Goal: Task Accomplishment & Management: Manage account settings

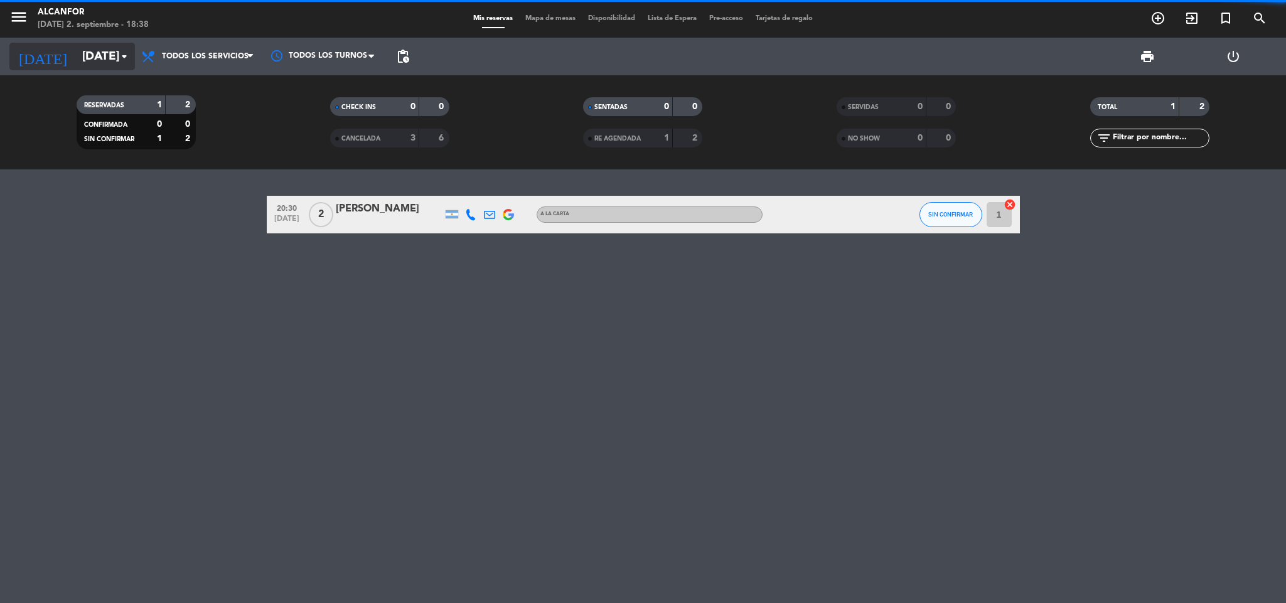
click at [102, 63] on input "[DATE]" at bounding box center [151, 56] width 151 height 26
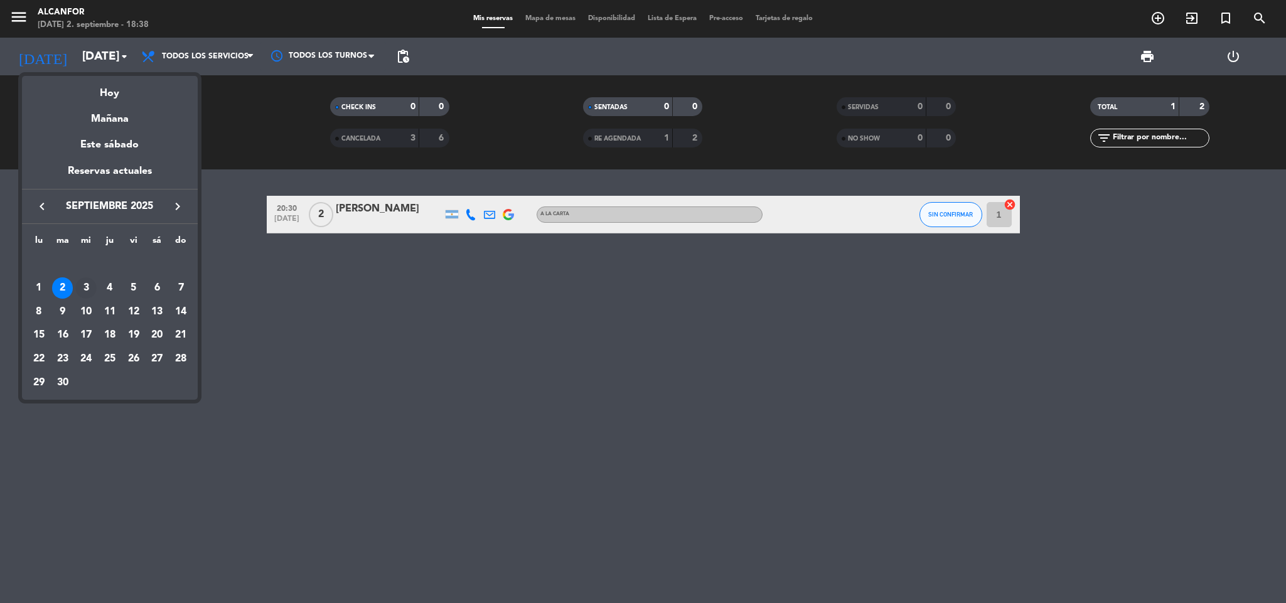
click at [87, 291] on div "3" at bounding box center [85, 287] width 21 height 21
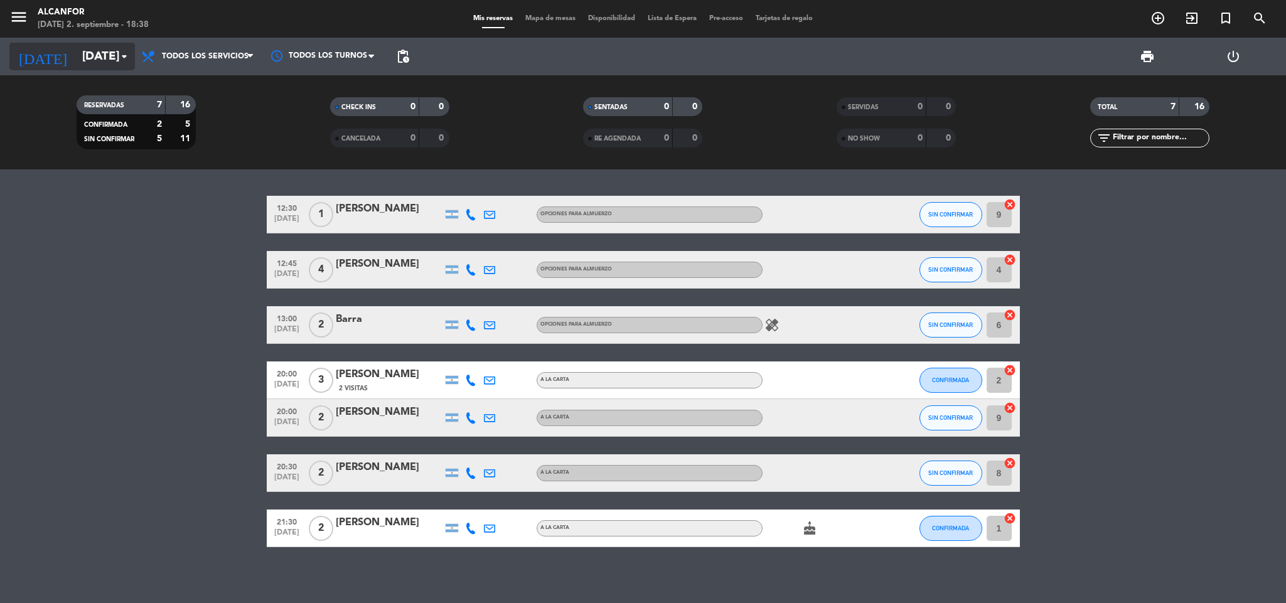
click at [88, 59] on input "[DATE]" at bounding box center [151, 56] width 151 height 26
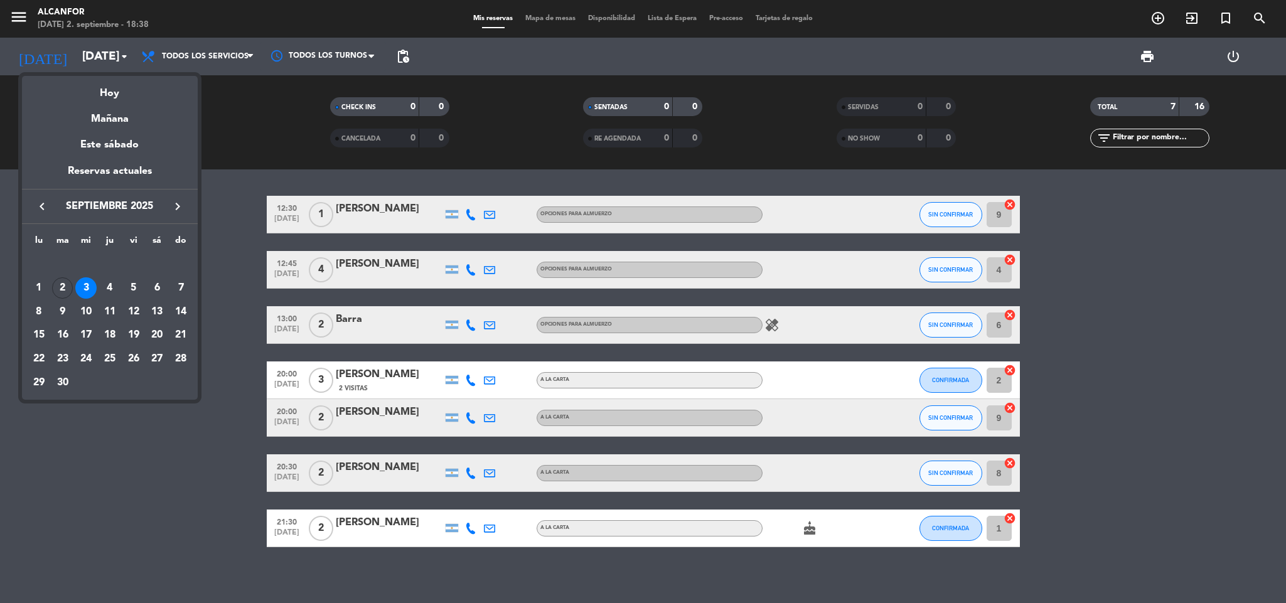
click at [216, 279] on div at bounding box center [643, 301] width 1286 height 603
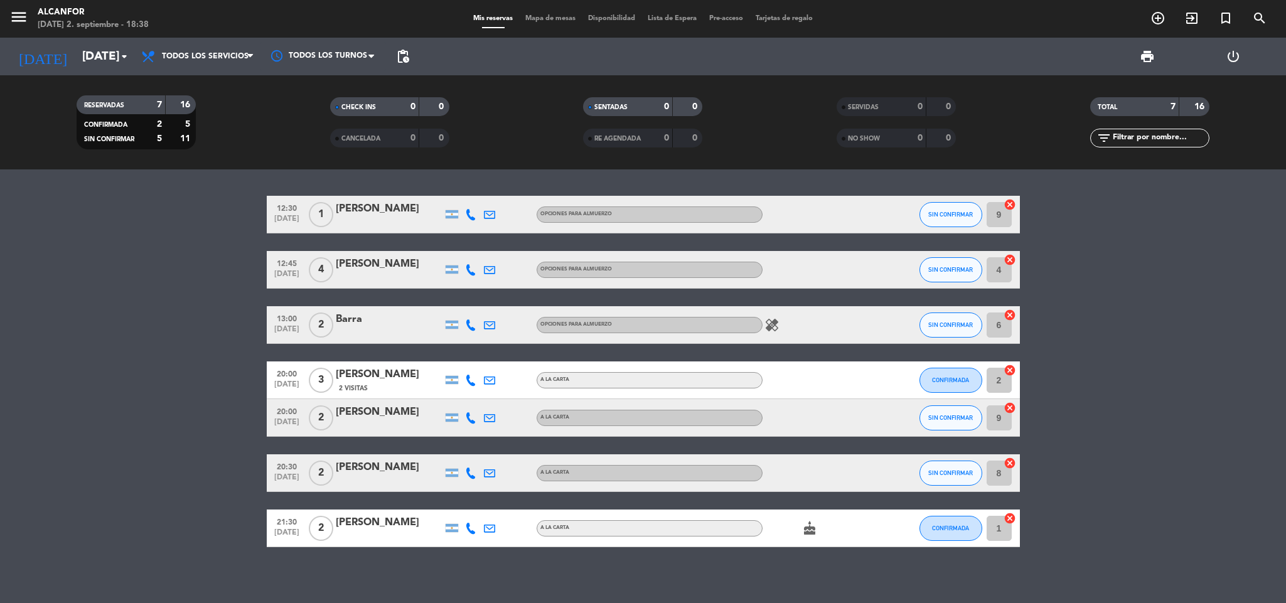
click at [765, 326] on icon "healing" at bounding box center [771, 325] width 15 height 15
click at [91, 294] on bookings-row "12:30 [DATE] 1 [PERSON_NAME] OPCIONES PARA ALMUERZO SIN CONFIRMAR 9 cancel 12:4…" at bounding box center [643, 371] width 1286 height 351
click at [217, 52] on span "Todos los servicios" at bounding box center [205, 56] width 87 height 9
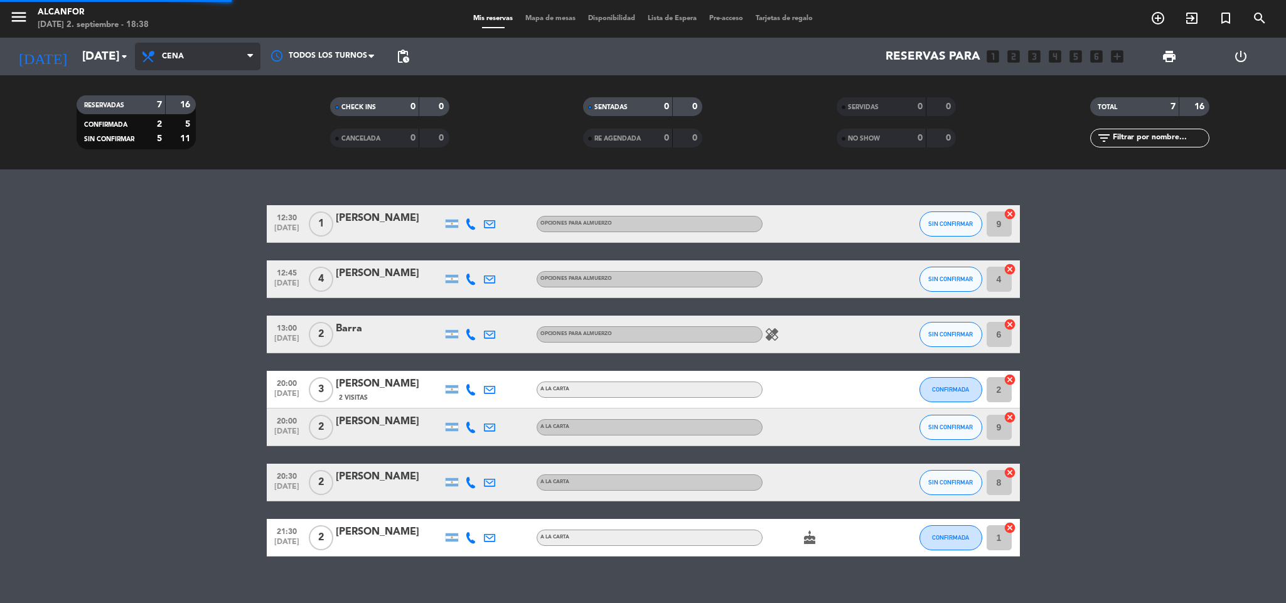
click at [224, 132] on div "menu Alcanfor [DATE] 2. septiembre - 18:38 Mis reservas Mapa de mesas Disponibi…" at bounding box center [643, 84] width 1286 height 169
click at [224, 132] on filter-checkbox "RESERVADAS 7 16 CONFIRMADA 2 5 SIN CONFIRMAR 5 11" at bounding box center [136, 122] width 254 height 54
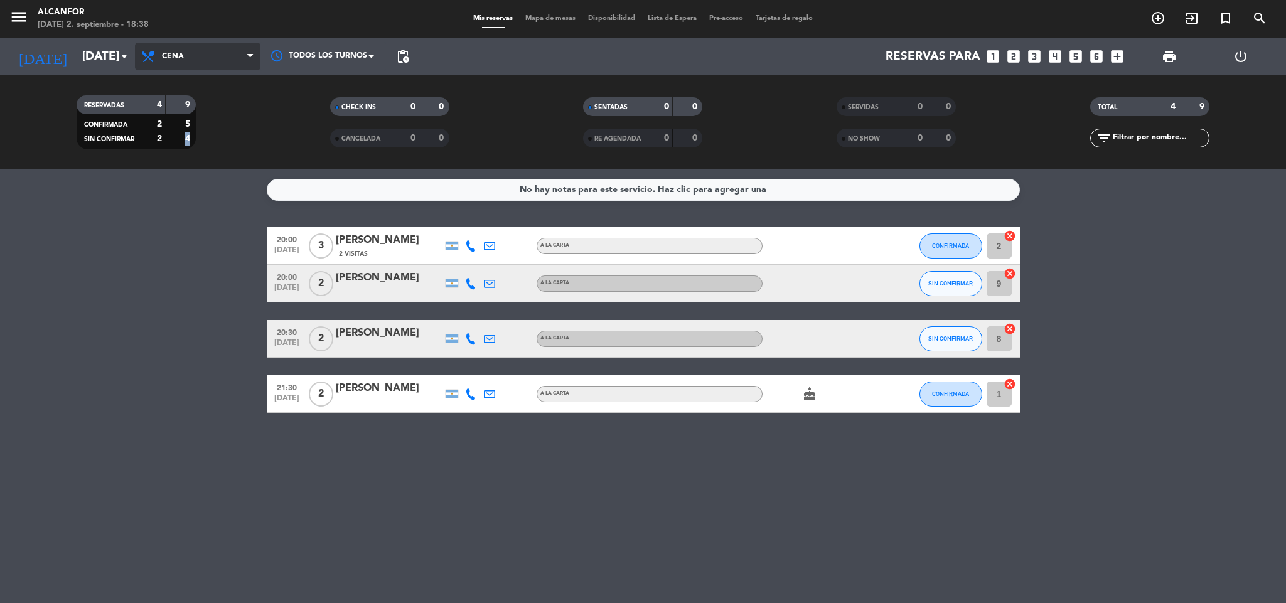
click at [192, 57] on span "Cena" at bounding box center [198, 57] width 126 height 28
click at [258, 252] on bookings-row "20:00 [DATE] 3 [PERSON_NAME] 2 Visitas A LA CARTA CONFIRMADA 2 cancel 20:00 [DA…" at bounding box center [643, 320] width 1286 height 186
click at [121, 57] on icon "arrow_drop_down" at bounding box center [124, 56] width 15 height 15
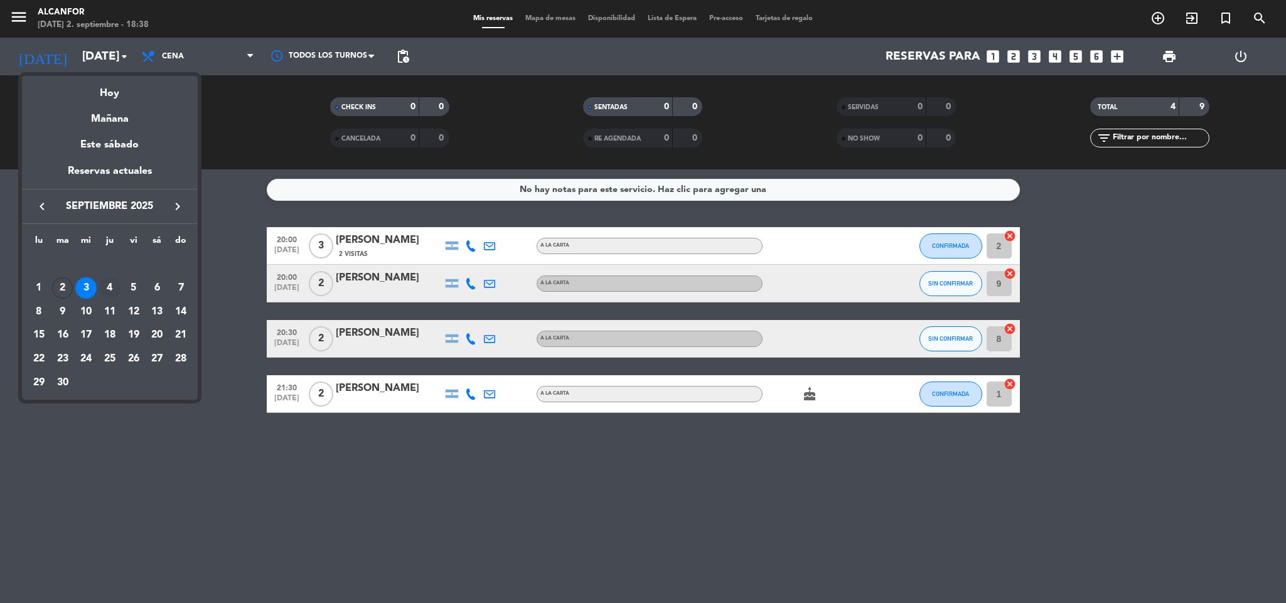
click at [108, 289] on div "4" at bounding box center [109, 287] width 21 height 21
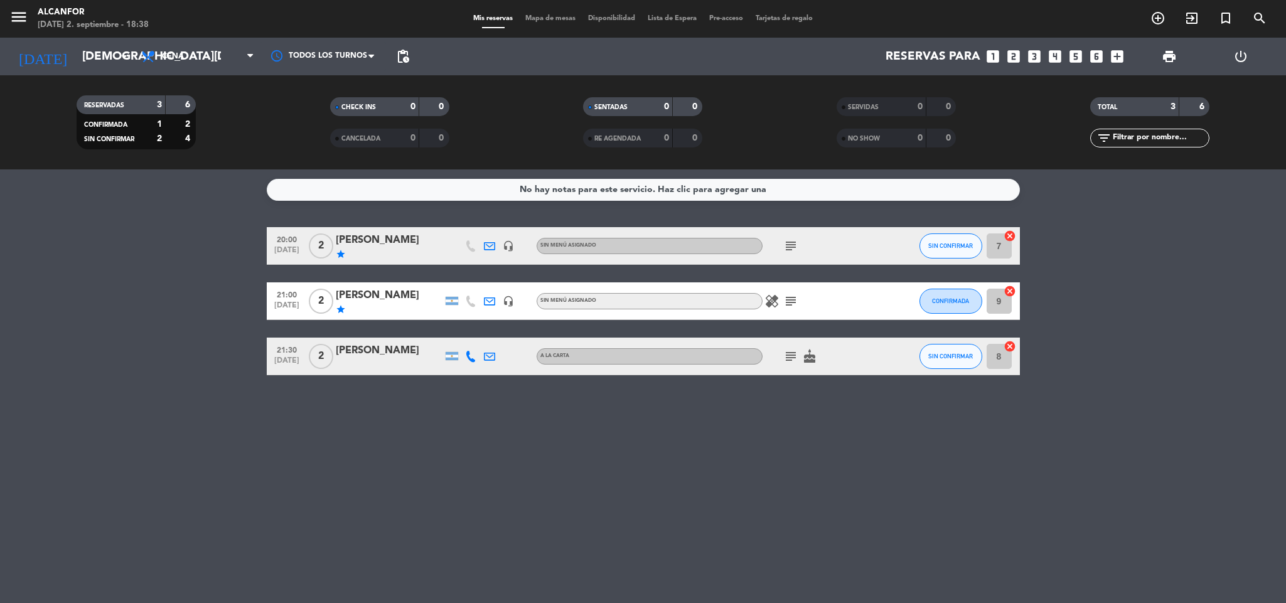
click at [785, 355] on icon "subject" at bounding box center [790, 356] width 15 height 15
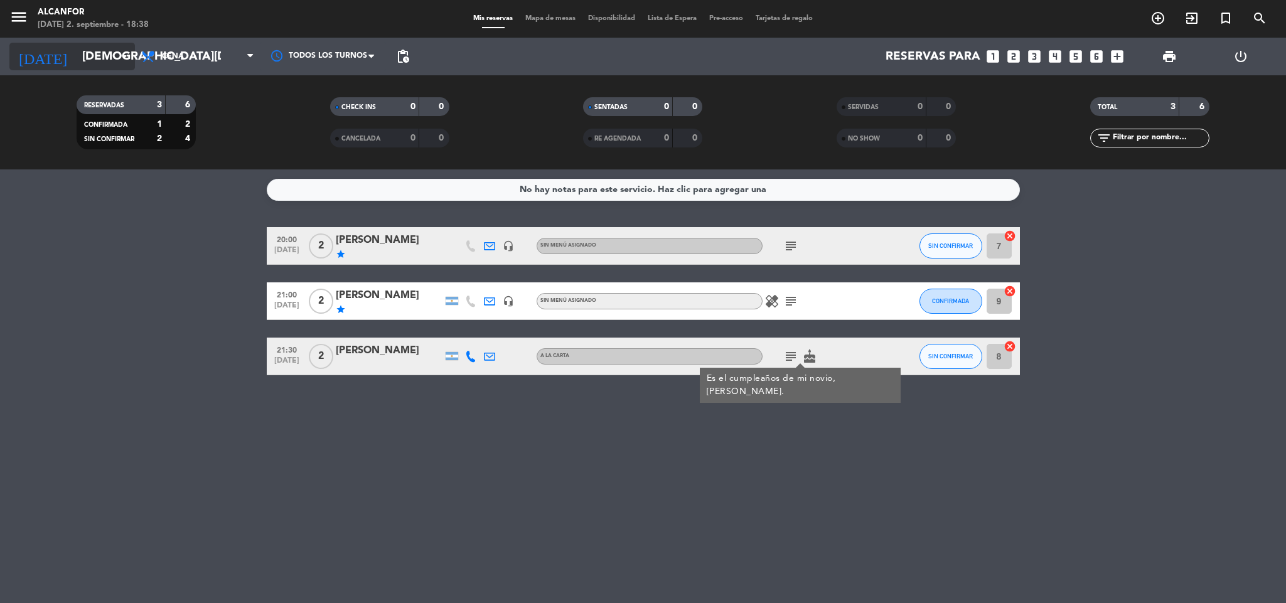
click at [128, 59] on icon "arrow_drop_down" at bounding box center [124, 56] width 15 height 15
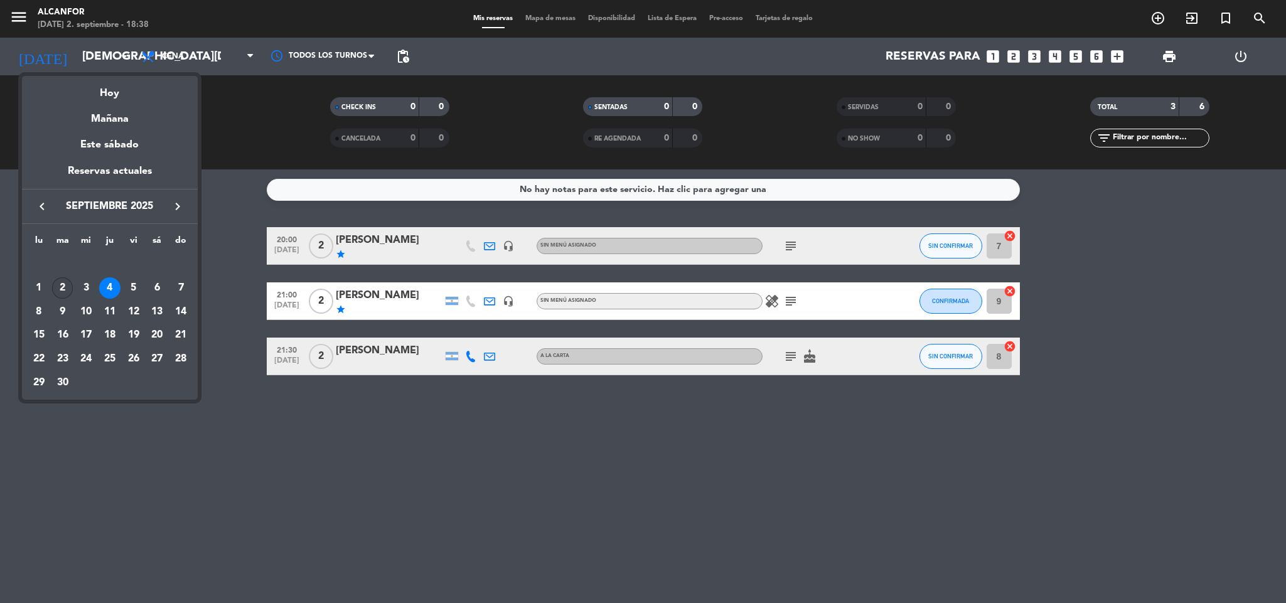
click at [59, 283] on div "2" at bounding box center [62, 287] width 21 height 21
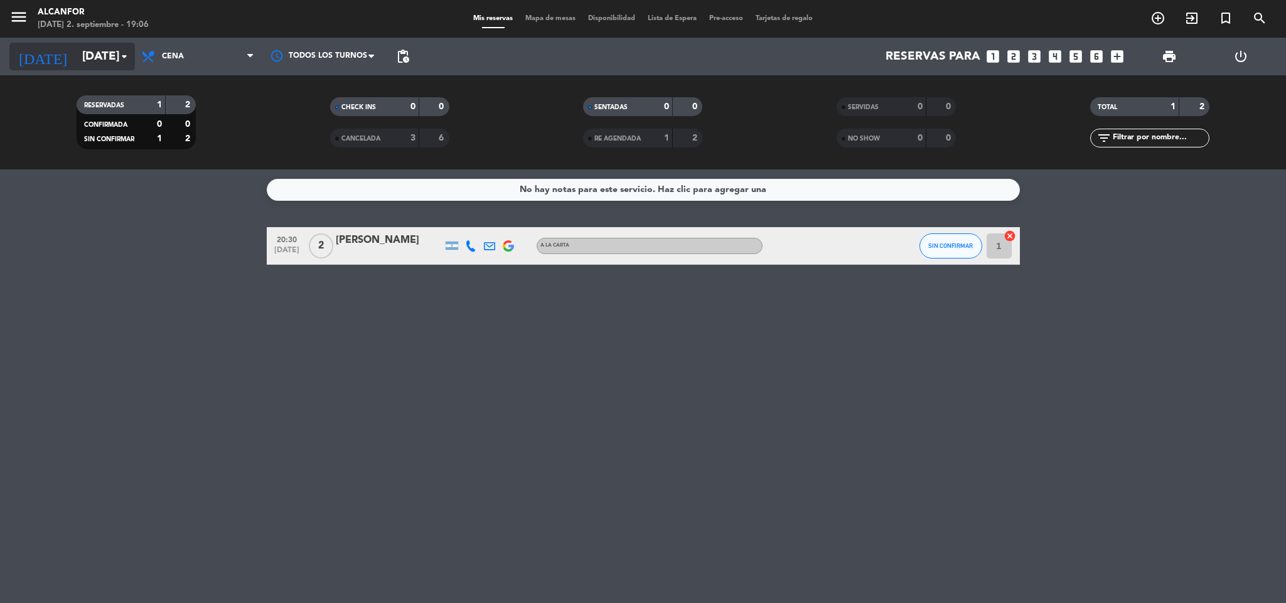
click at [109, 65] on input "[DATE]" at bounding box center [151, 56] width 151 height 26
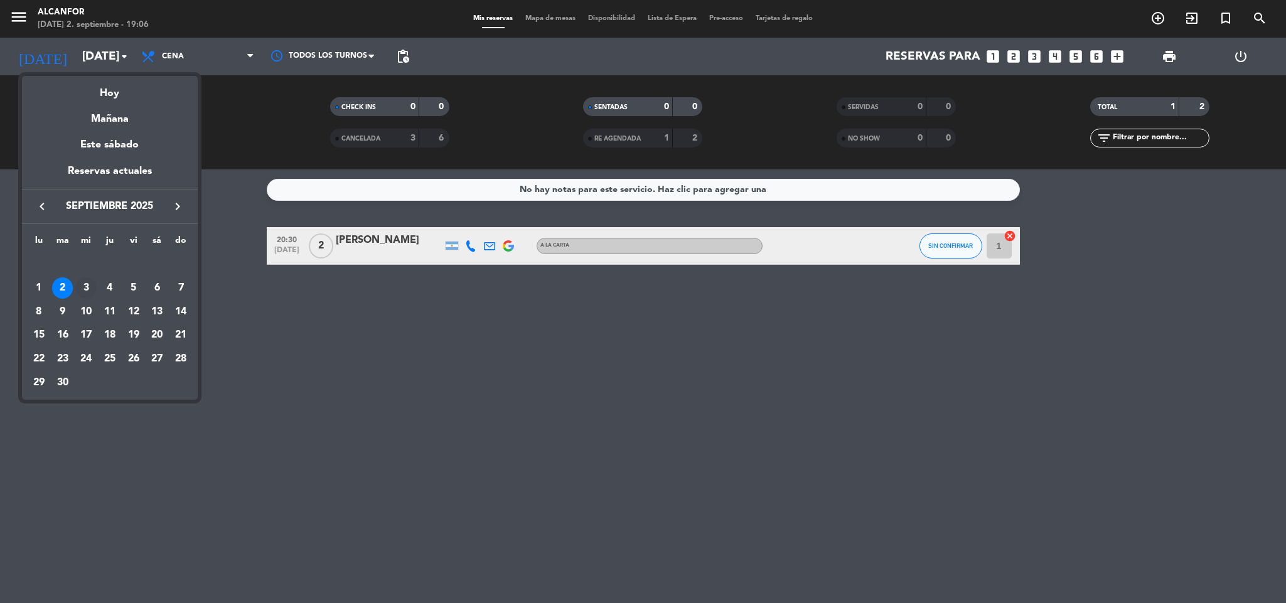
click at [88, 281] on div "3" at bounding box center [85, 287] width 21 height 21
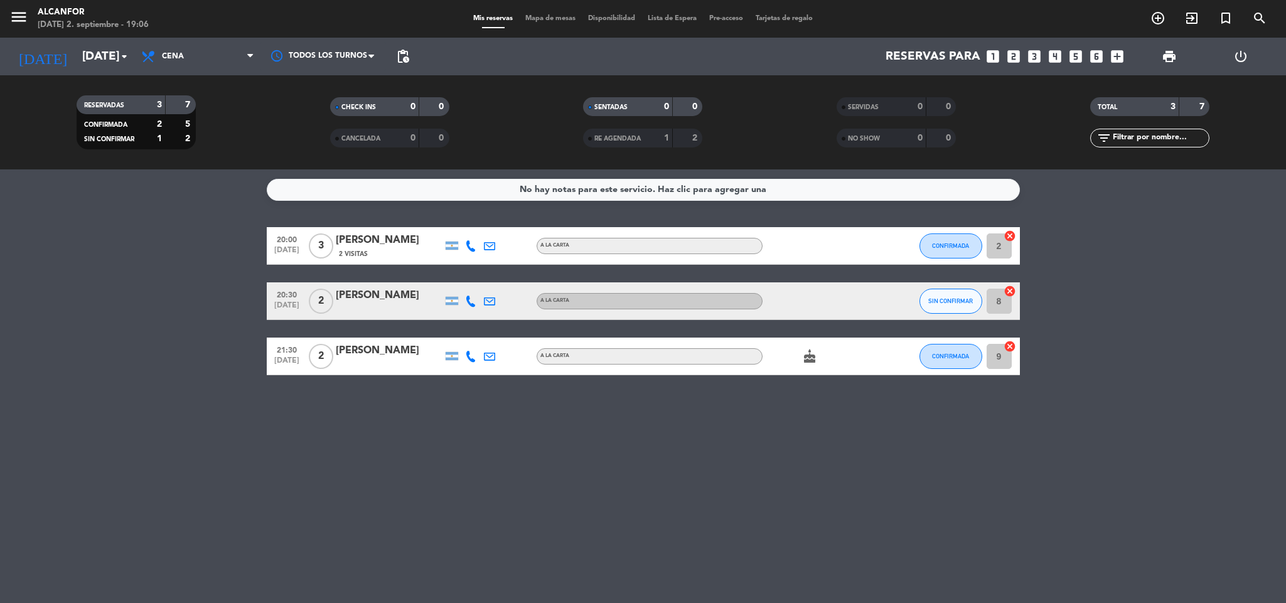
click at [183, 45] on span "Cena" at bounding box center [198, 57] width 126 height 28
click at [201, 99] on div "menu Alcanfor [DATE] 2. septiembre - 19:06 Mis reservas Mapa de mesas Disponibi…" at bounding box center [643, 84] width 1286 height 169
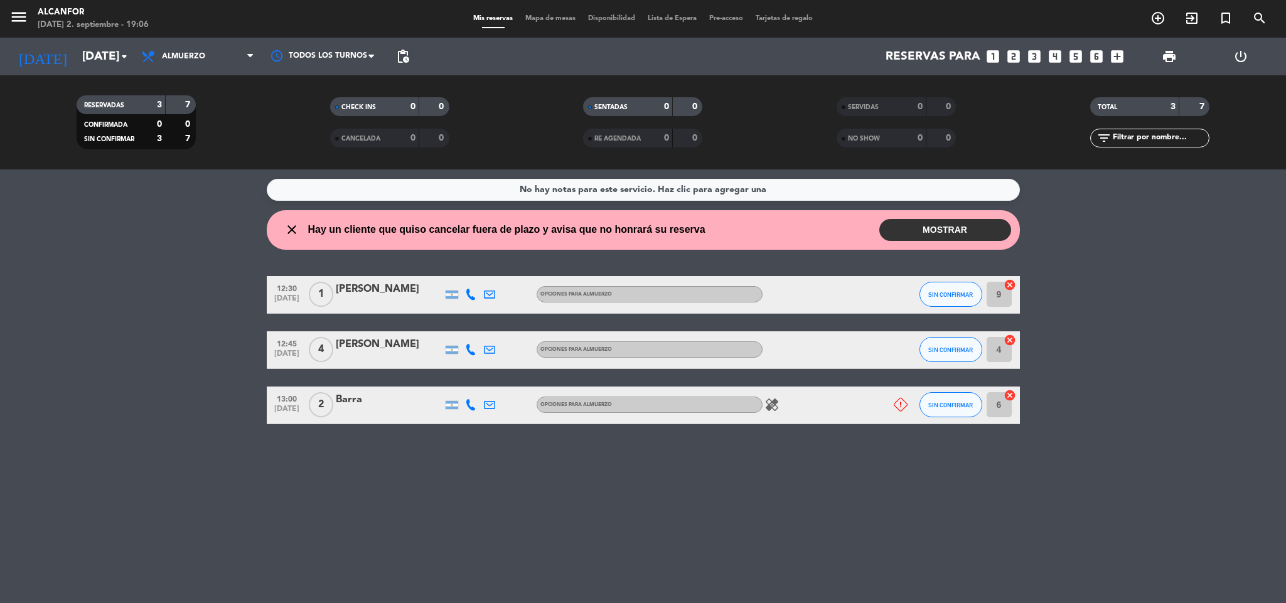
click at [483, 412] on div at bounding box center [489, 405] width 19 height 37
click at [488, 400] on icon at bounding box center [489, 404] width 11 height 11
click at [917, 232] on button "MOSTRAR" at bounding box center [945, 230] width 132 height 22
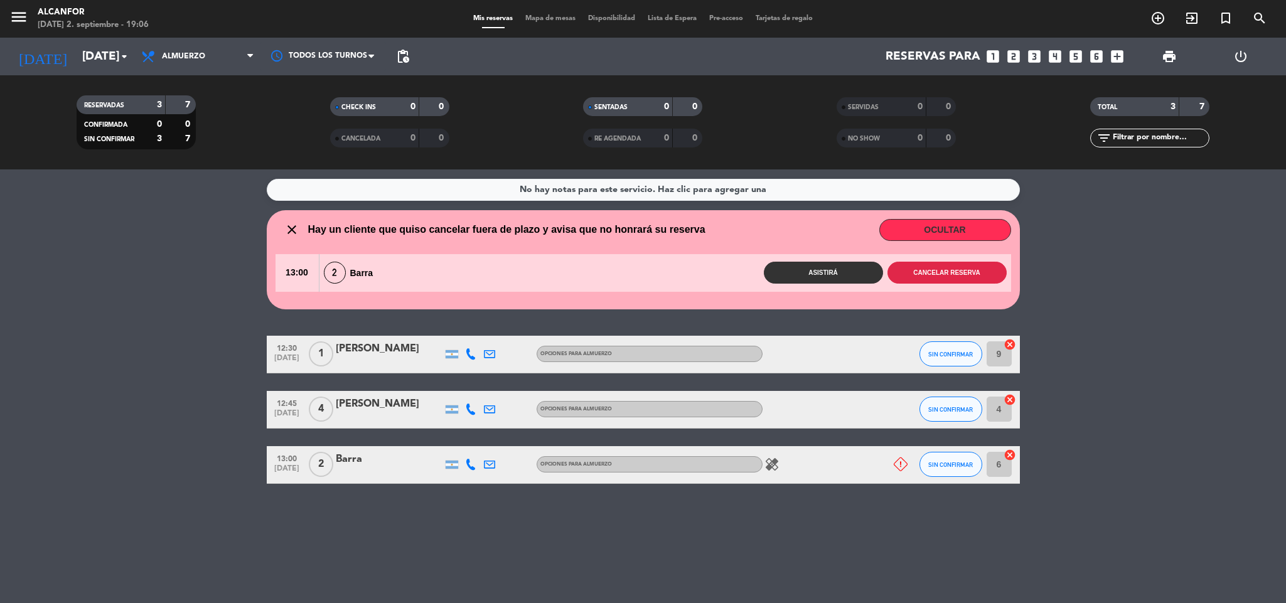
click at [904, 275] on button "Cancelar reserva" at bounding box center [946, 273] width 119 height 22
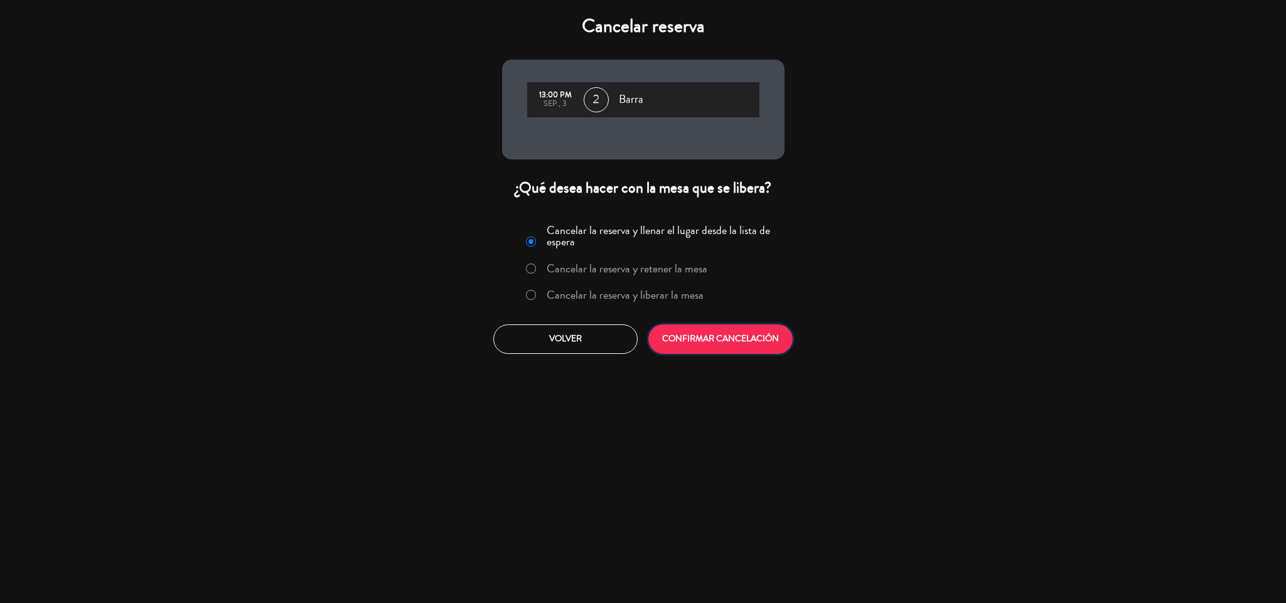
click at [687, 345] on button "CONFIRMAR CANCELACIÓN" at bounding box center [720, 338] width 144 height 29
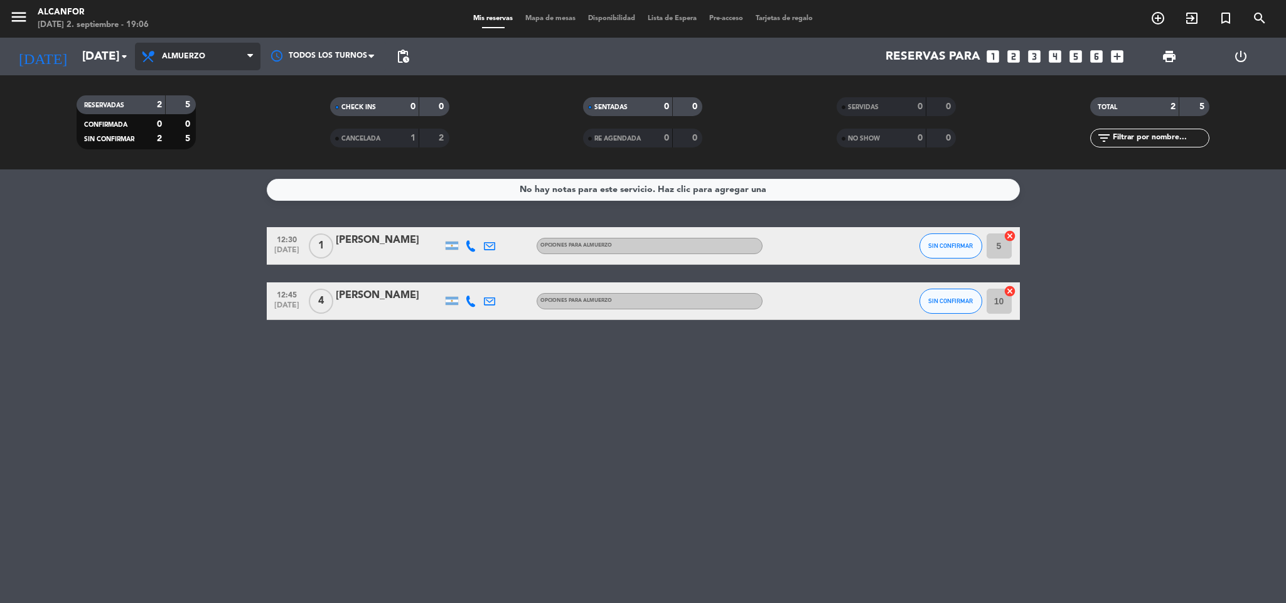
click at [217, 43] on span "Almuerzo" at bounding box center [198, 57] width 126 height 28
click at [195, 149] on div "menu Alcanfor [DATE] 2. septiembre - 19:06 Mis reservas Mapa de mesas Disponibi…" at bounding box center [643, 84] width 1286 height 169
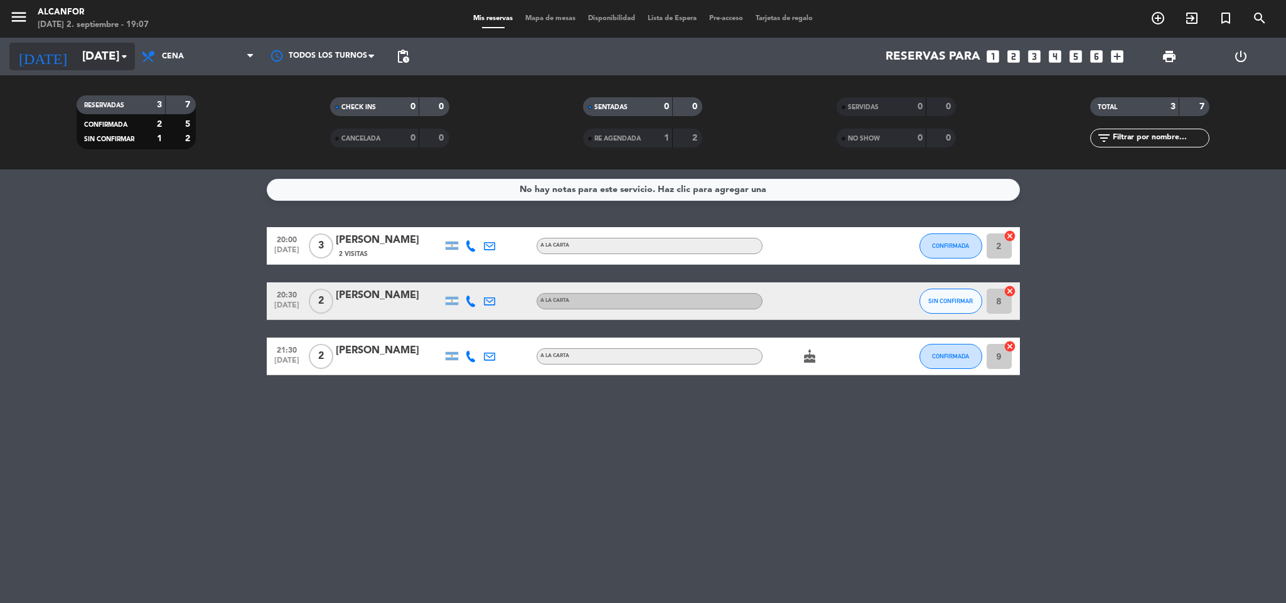
click at [80, 63] on input "[DATE]" at bounding box center [151, 56] width 151 height 26
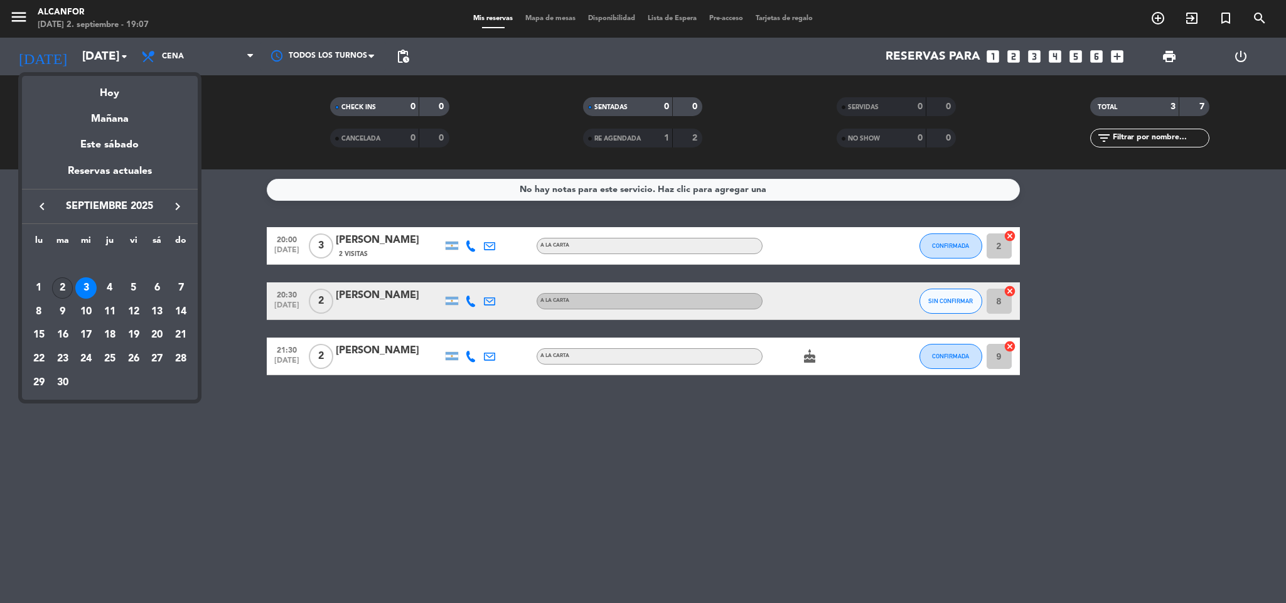
click at [56, 281] on div "2" at bounding box center [62, 287] width 21 height 21
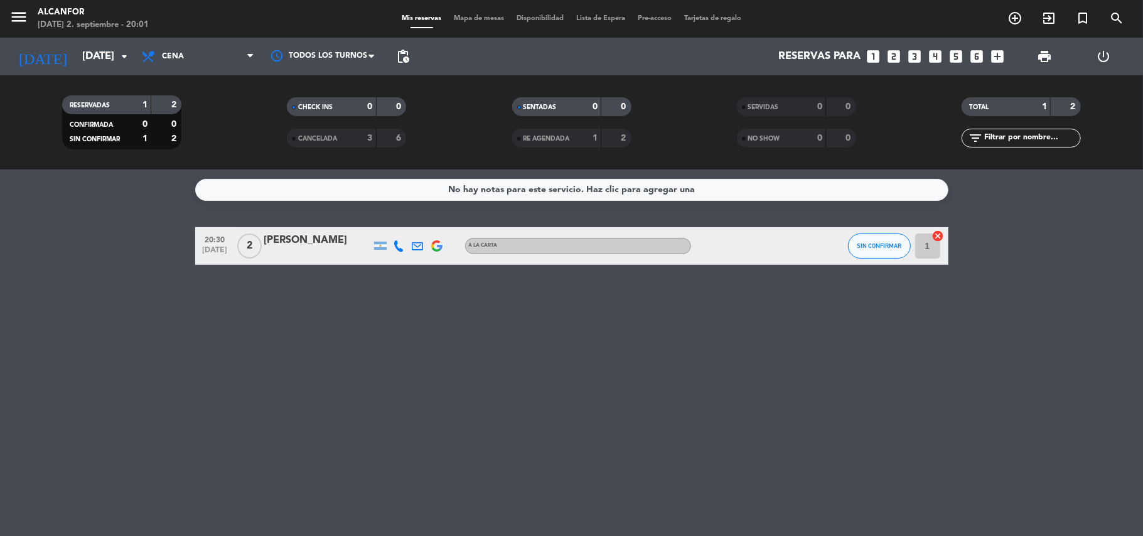
click at [108, 70] on div "[DATE] [DATE] arrow_drop_down" at bounding box center [72, 57] width 126 height 38
click at [104, 63] on input "[DATE]" at bounding box center [144, 57] width 136 height 24
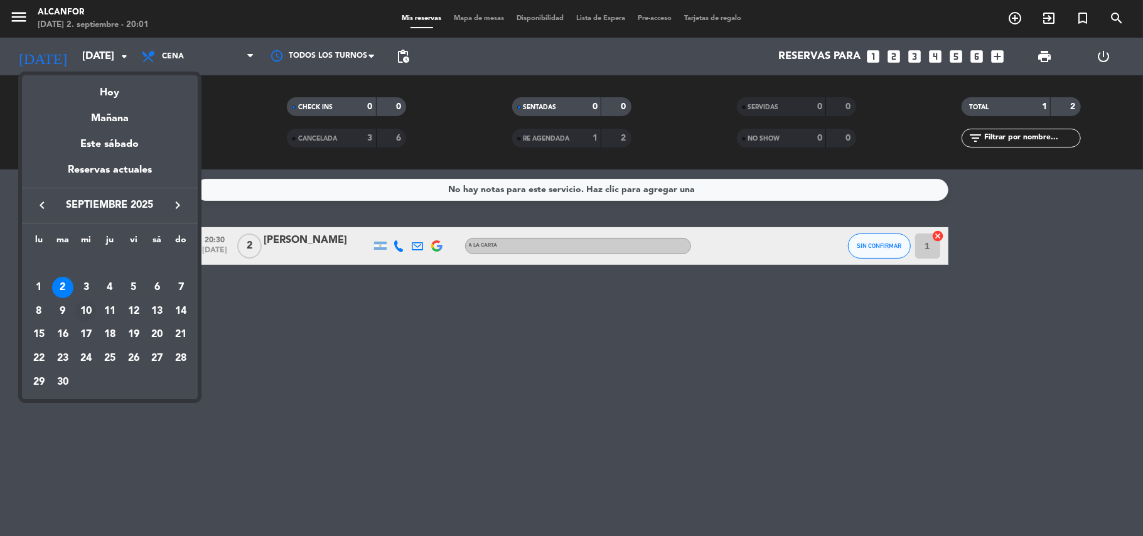
click at [91, 309] on div "10" at bounding box center [85, 311] width 21 height 21
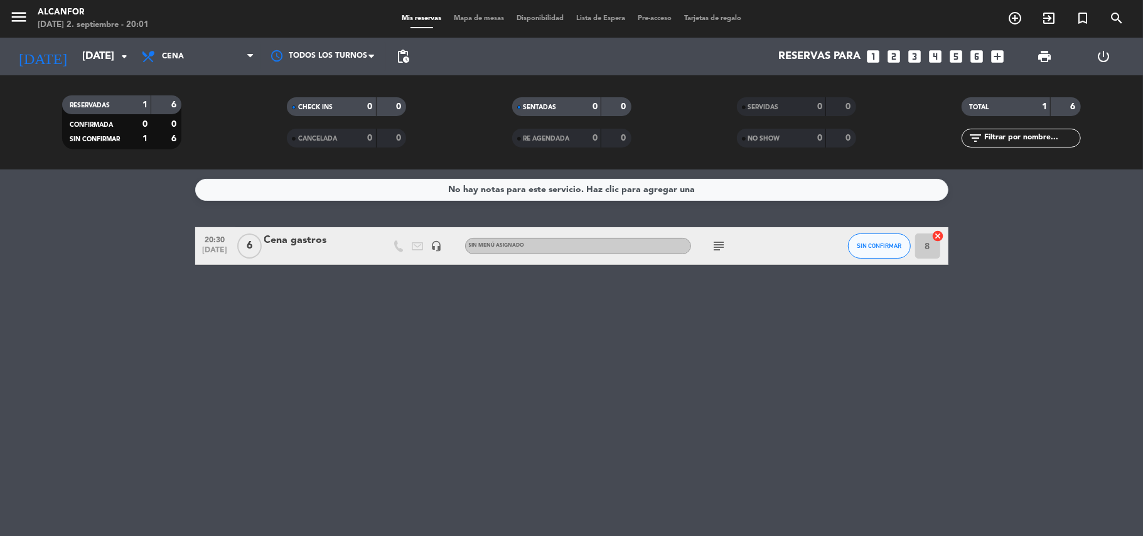
click at [349, 247] on div "Cena gastros" at bounding box center [317, 240] width 107 height 16
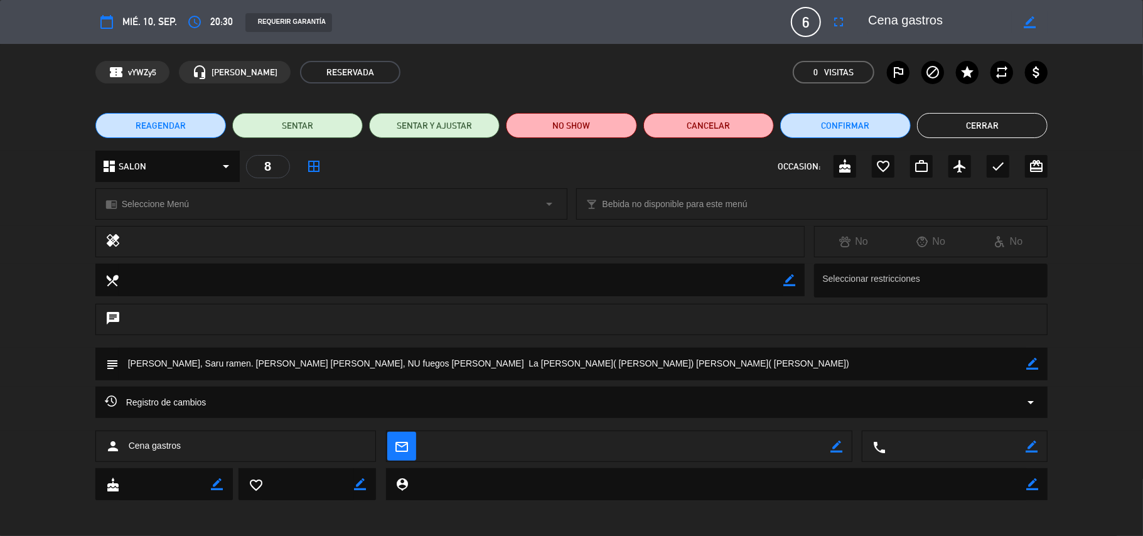
click at [387, 361] on textarea at bounding box center [573, 364] width 908 height 32
click at [553, 355] on textarea at bounding box center [573, 364] width 908 height 32
click at [1000, 124] on button "Cerrar" at bounding box center [982, 125] width 131 height 25
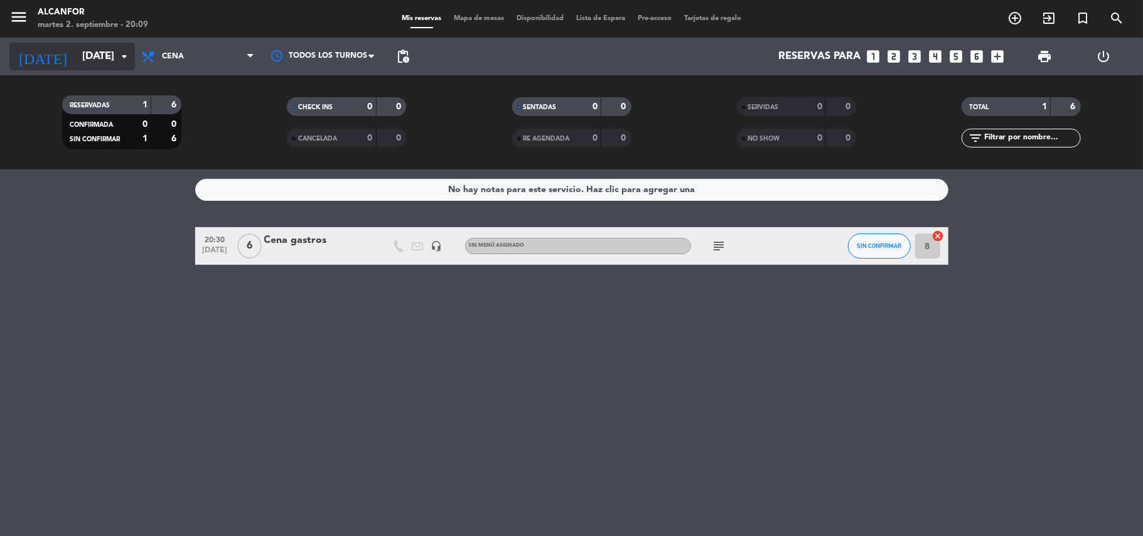
click at [114, 53] on input "[DATE]" at bounding box center [144, 57] width 136 height 24
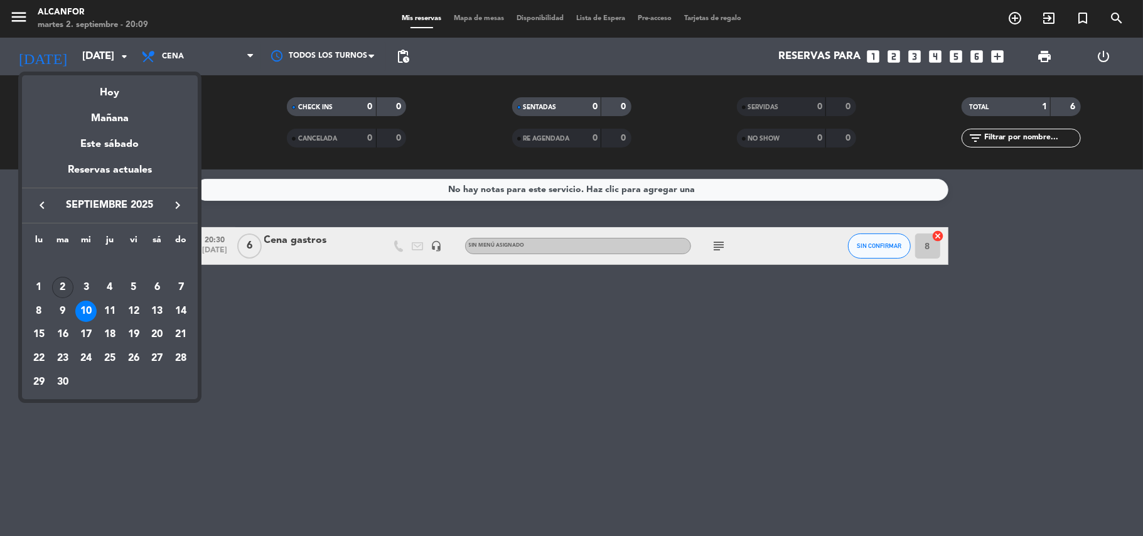
click at [58, 285] on div "2" at bounding box center [62, 287] width 21 height 21
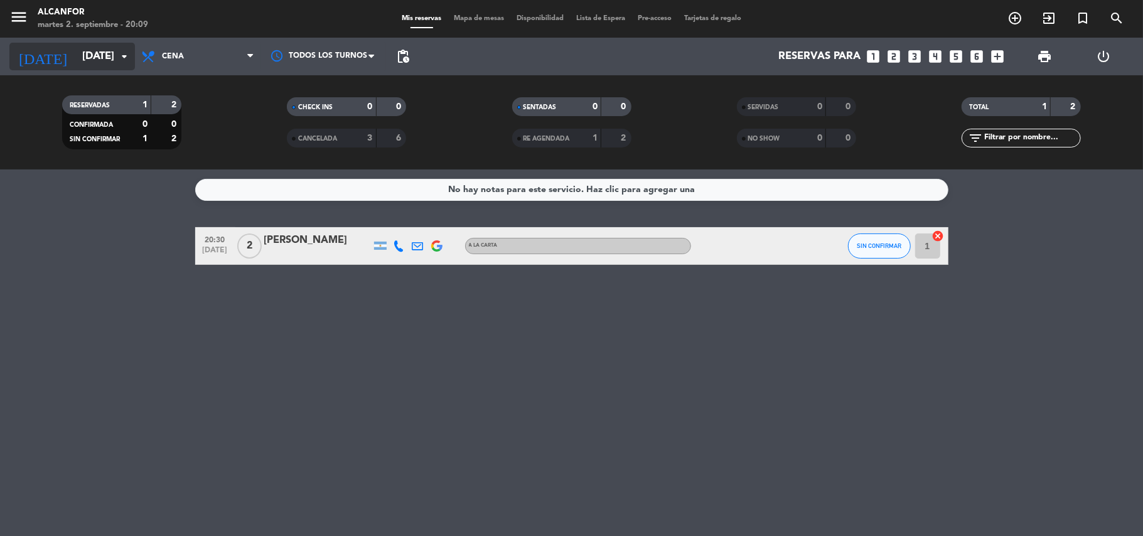
click at [76, 58] on input "[DATE]" at bounding box center [144, 57] width 136 height 24
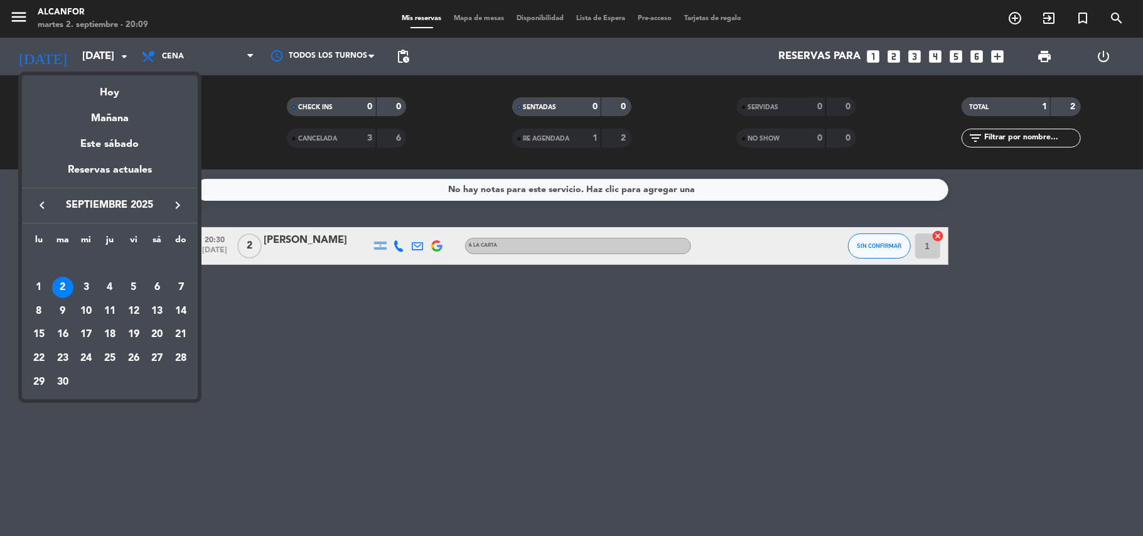
click at [237, 375] on div at bounding box center [571, 268] width 1143 height 536
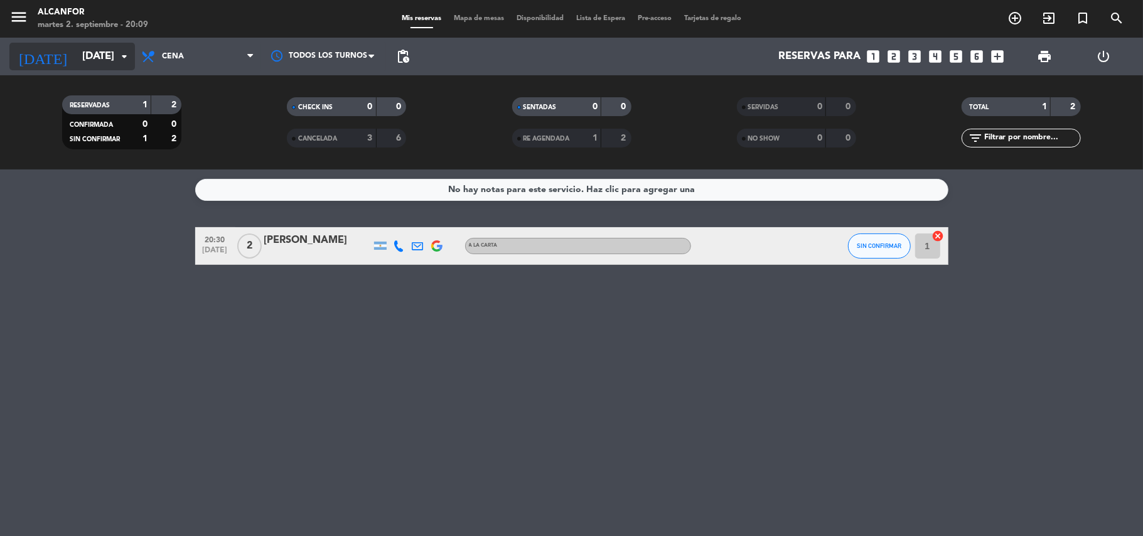
click at [86, 51] on input "[DATE]" at bounding box center [144, 57] width 136 height 24
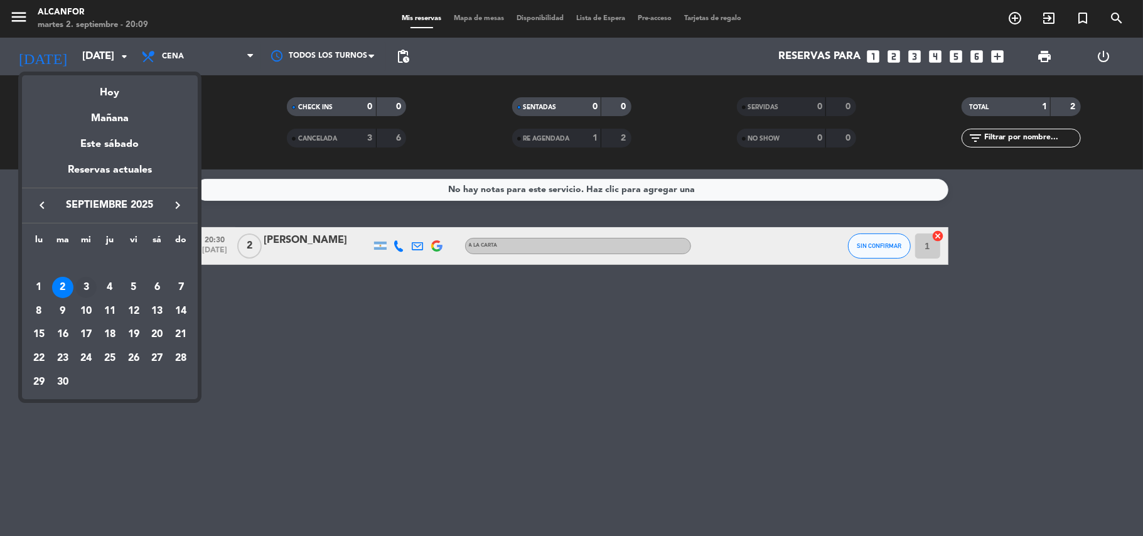
click at [92, 281] on div "3" at bounding box center [85, 287] width 21 height 21
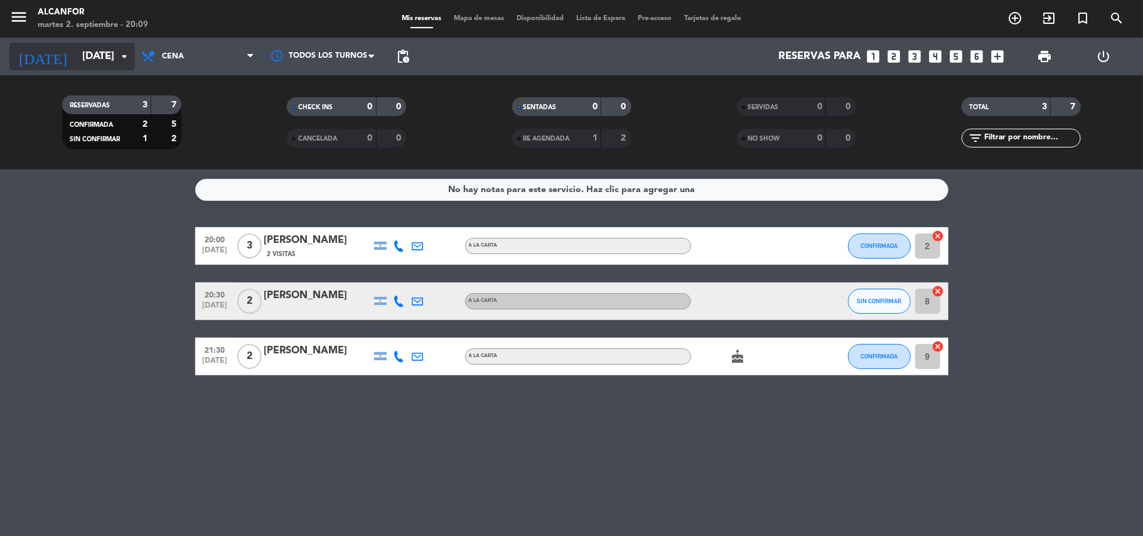
click at [104, 45] on input "[DATE]" at bounding box center [144, 57] width 136 height 24
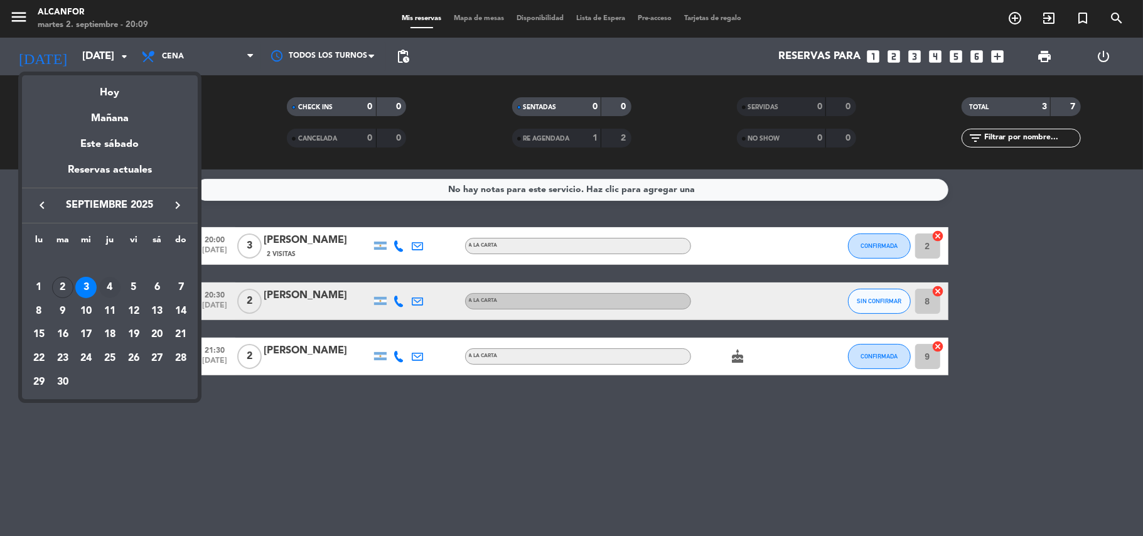
click at [115, 289] on div "4" at bounding box center [109, 287] width 21 height 21
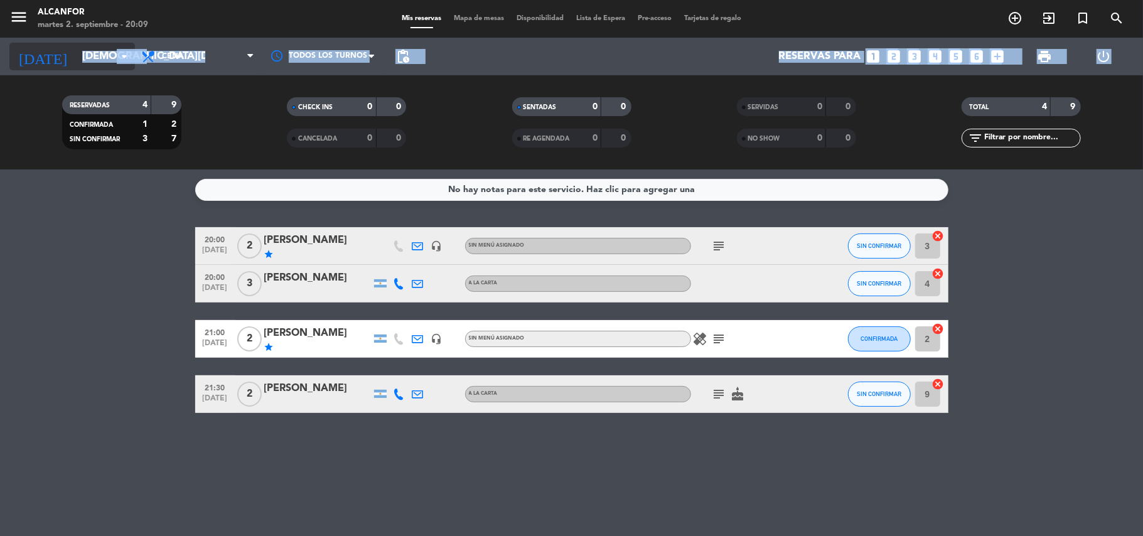
drag, startPoint x: 88, startPoint y: 75, endPoint x: 88, endPoint y: 64, distance: 11.3
click at [88, 64] on div "menu Alcanfor [DATE] 2. septiembre - 20:09 Mis reservas Mapa de mesas Disponibi…" at bounding box center [571, 84] width 1143 height 169
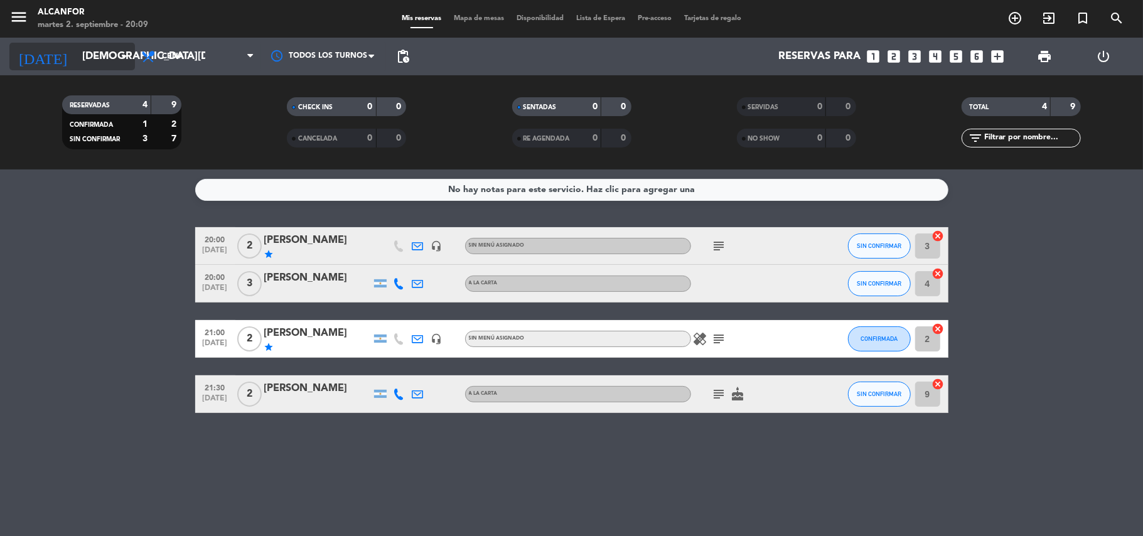
click at [88, 64] on input "[DEMOGRAPHIC_DATA][DATE]" at bounding box center [144, 57] width 136 height 24
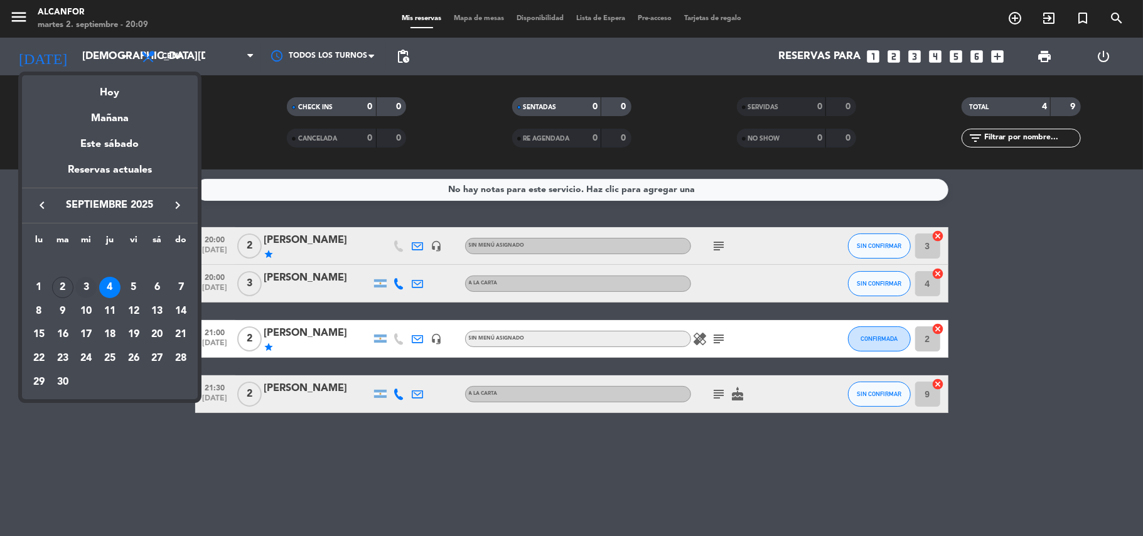
click at [83, 279] on div "3" at bounding box center [85, 287] width 21 height 21
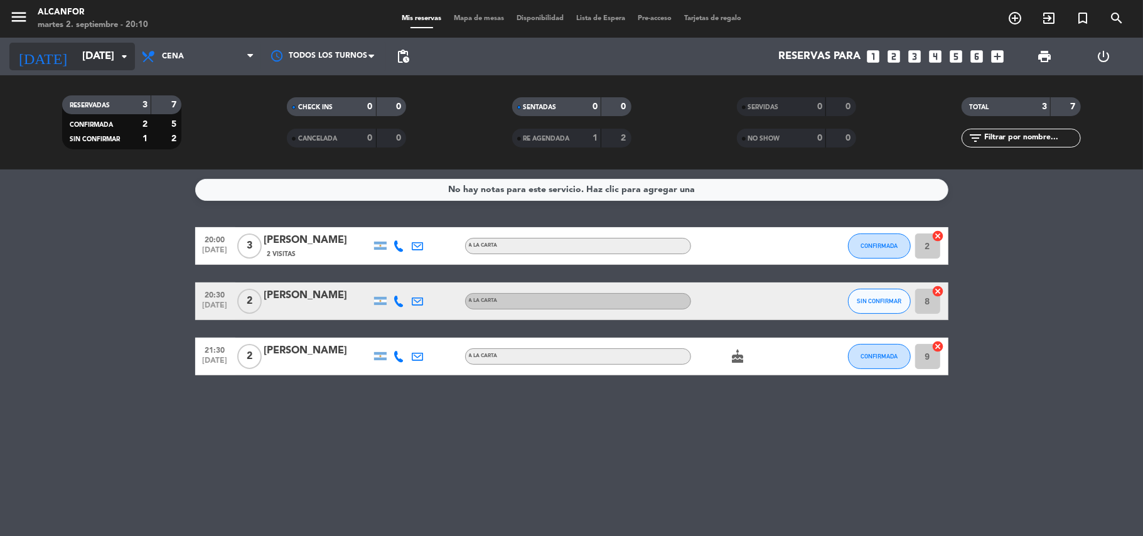
click at [76, 54] on input "[DATE]" at bounding box center [144, 57] width 136 height 24
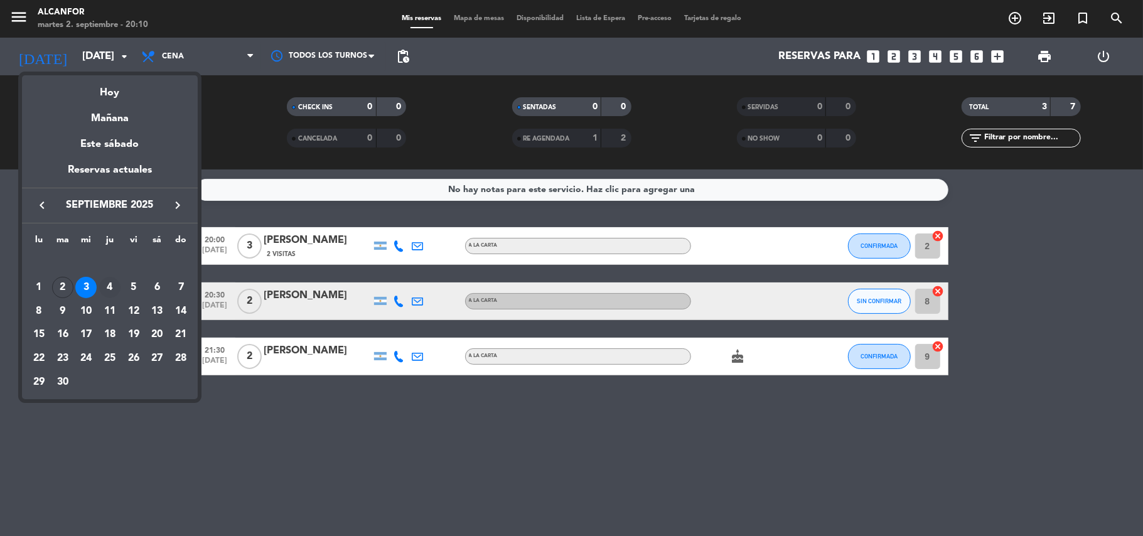
click at [109, 296] on div "4" at bounding box center [109, 287] width 21 height 21
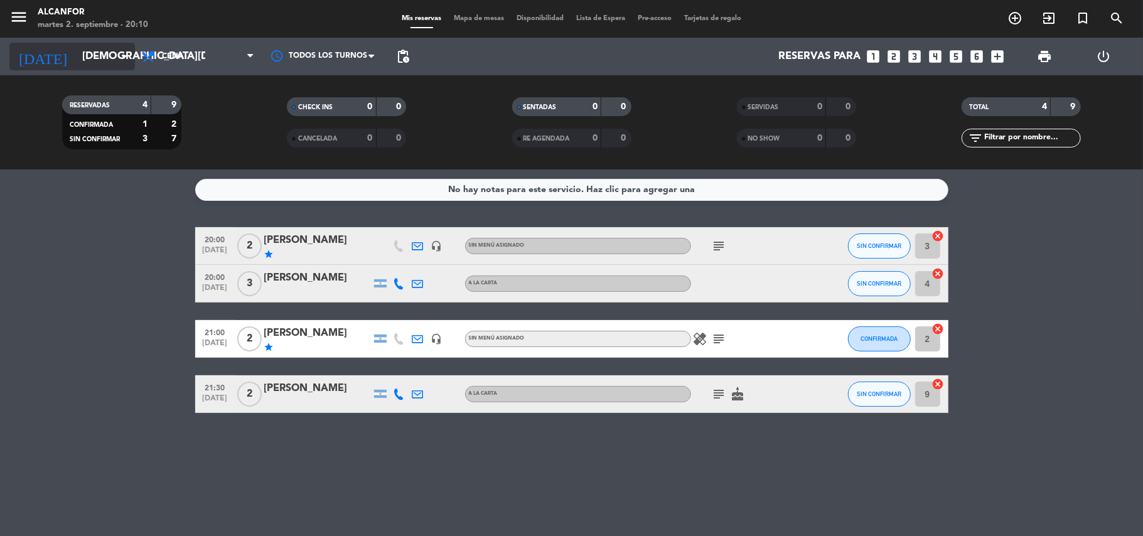
click at [76, 63] on input "[DEMOGRAPHIC_DATA][DATE]" at bounding box center [144, 57] width 136 height 24
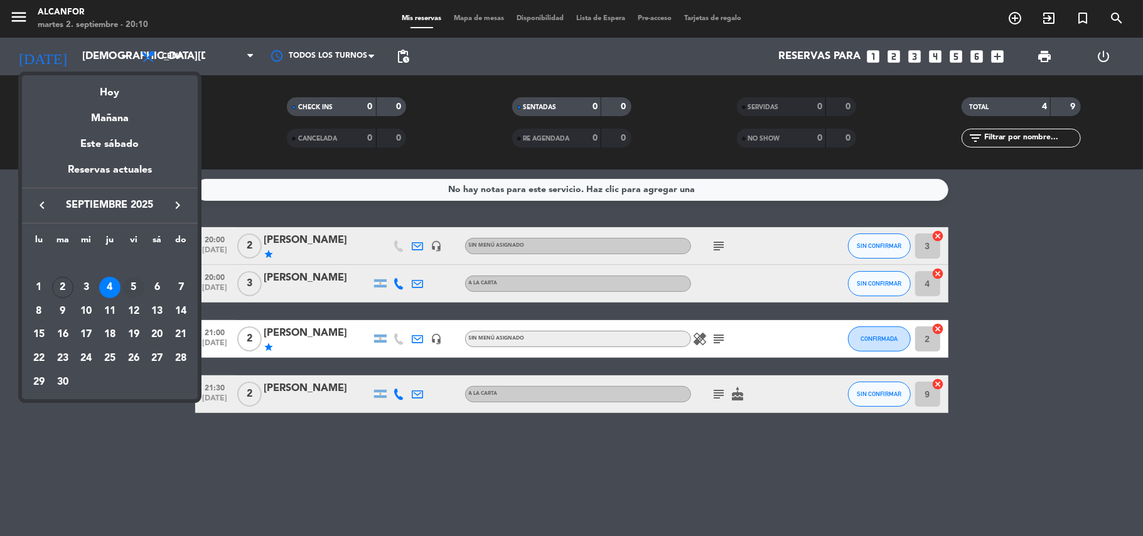
click at [127, 286] on div "5" at bounding box center [133, 287] width 21 height 21
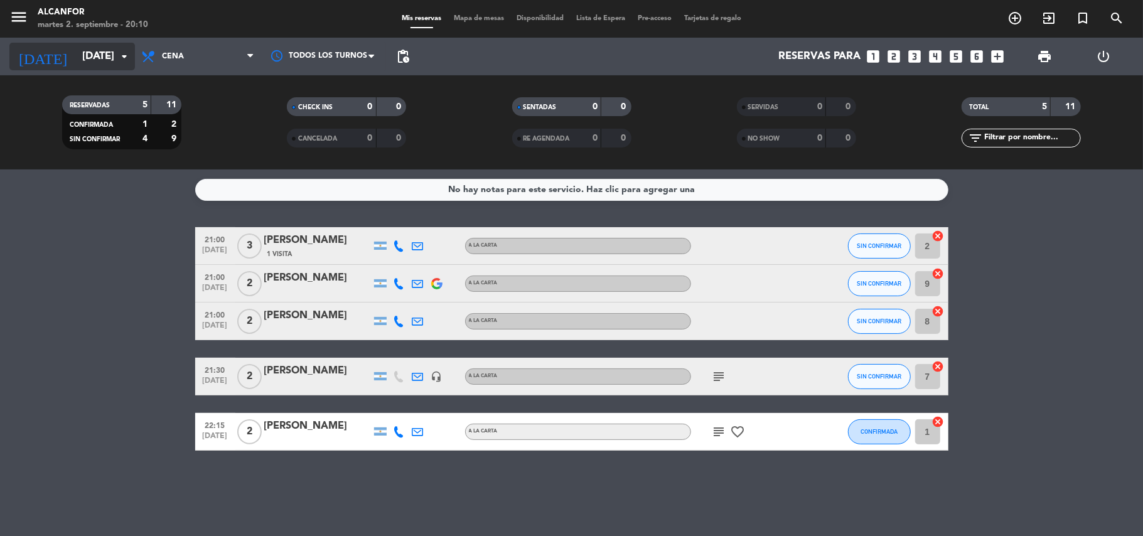
click at [103, 60] on input "[DATE]" at bounding box center [144, 57] width 136 height 24
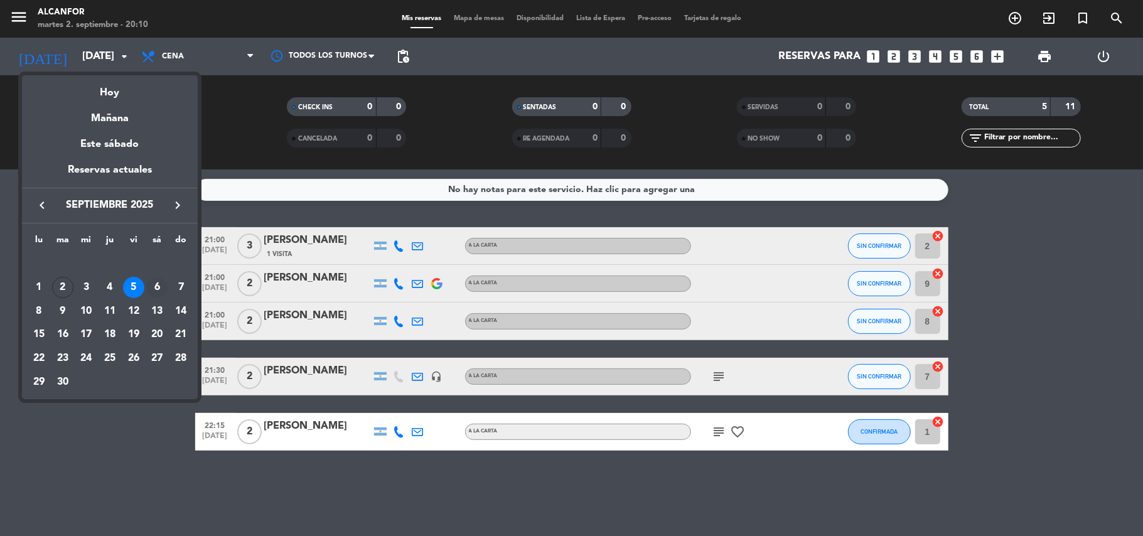
click at [162, 277] on td "6" at bounding box center [158, 287] width 24 height 24
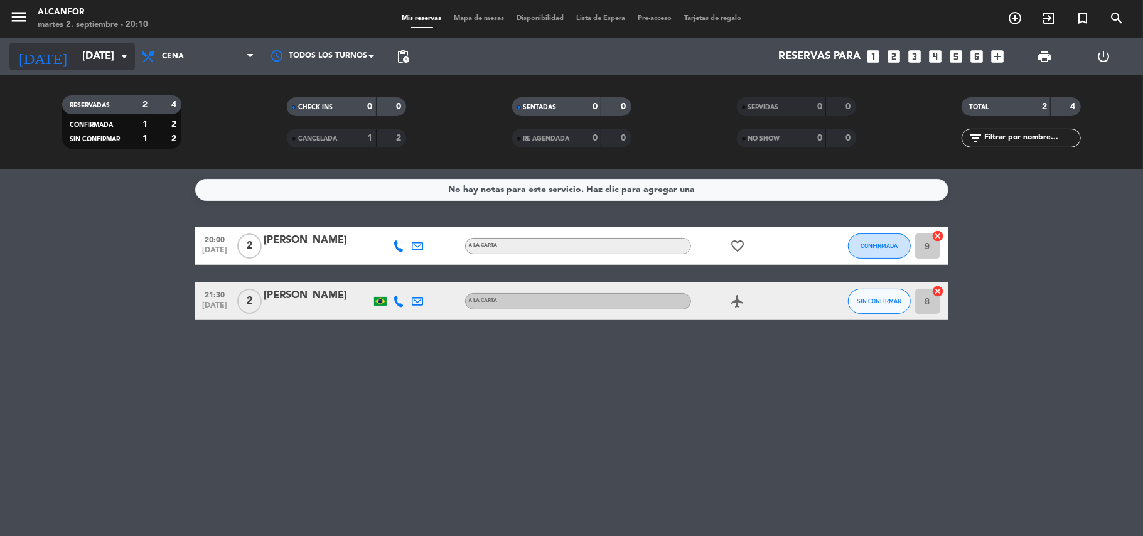
click at [76, 55] on input "[DATE]" at bounding box center [144, 57] width 136 height 24
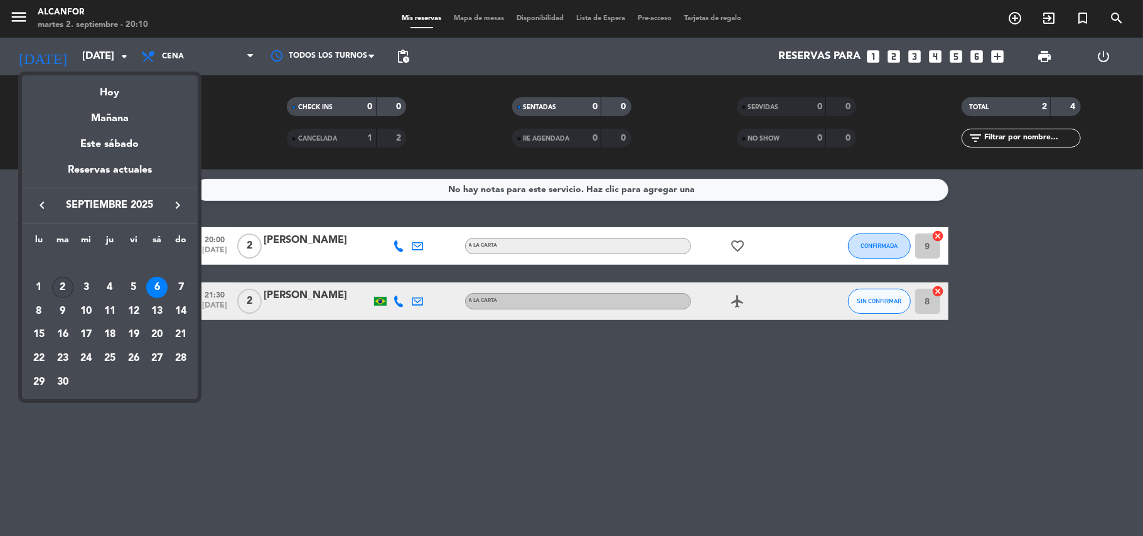
click at [73, 284] on td "2" at bounding box center [63, 287] width 24 height 24
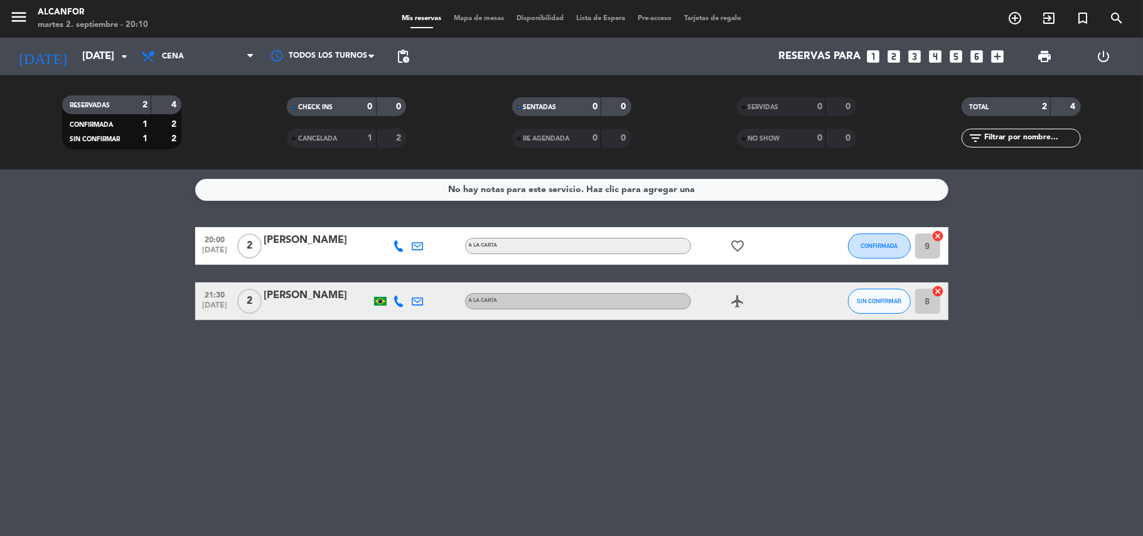
type input "[DATE]"
